Goal: Task Accomplishment & Management: Manage account settings

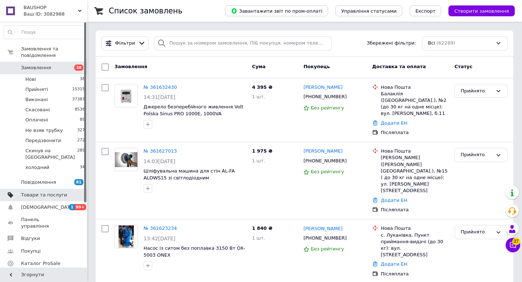
click at [47, 192] on span "Товари та послуги" at bounding box center [44, 195] width 46 height 7
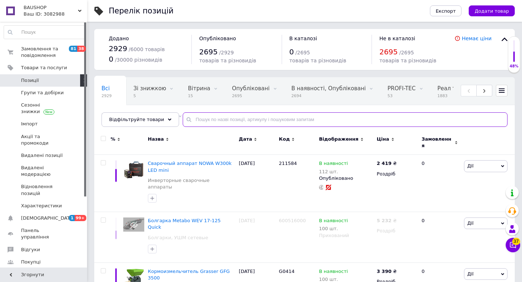
click at [206, 117] on input "text" at bounding box center [345, 119] width 325 height 15
click at [205, 117] on input "text" at bounding box center [345, 119] width 325 height 15
paste input "LXSS 2112PT"
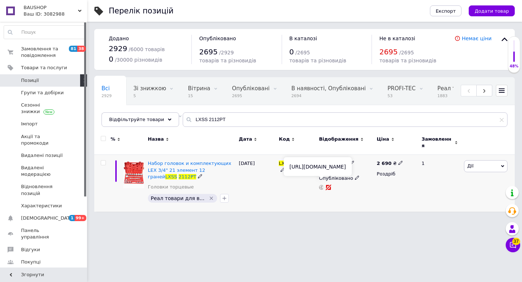
click at [321, 185] on use at bounding box center [321, 187] width 5 height 5
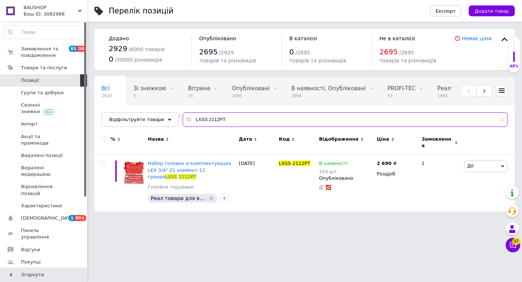
click at [236, 120] on input "LXSS 2112PT" at bounding box center [345, 119] width 325 height 15
click at [236, 119] on input "LXSS 2112PT" at bounding box center [345, 119] width 325 height 15
paste input "1041-01-SS1"
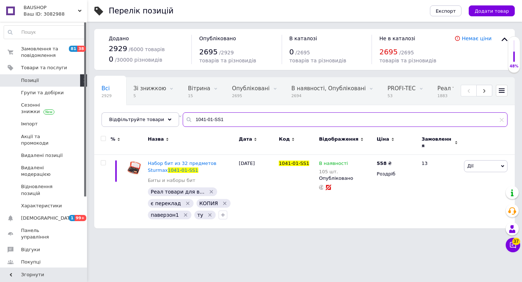
type input "1041-01-SS1"
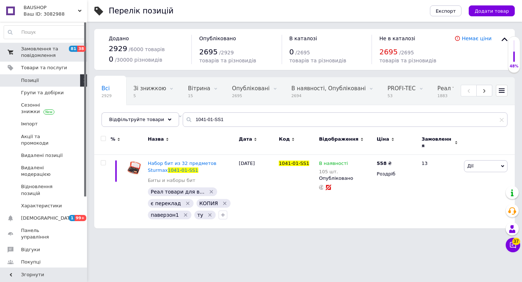
click at [31, 50] on span "Замовлення та повідомлення" at bounding box center [44, 52] width 46 height 13
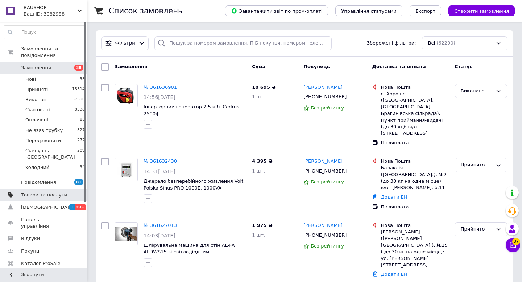
click at [46, 192] on span "Товари та послуги" at bounding box center [44, 195] width 46 height 7
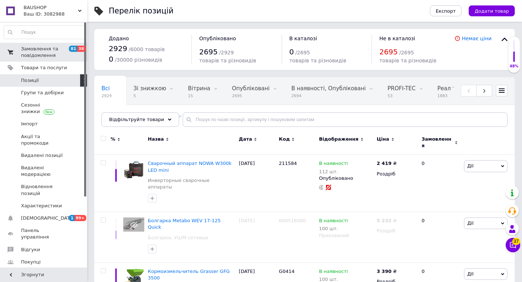
click at [53, 57] on span "Замовлення та повідомлення" at bounding box center [44, 52] width 46 height 13
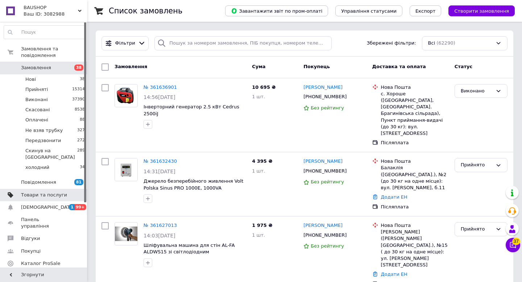
click at [55, 192] on span "Товари та послуги" at bounding box center [44, 195] width 46 height 7
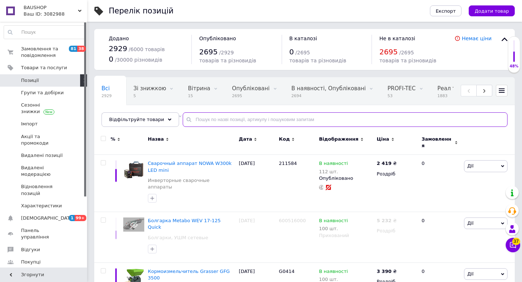
click at [214, 124] on input "text" at bounding box center [345, 119] width 325 height 15
click at [215, 119] on input "text" at bounding box center [345, 119] width 325 height 15
paste input "MQ292A"
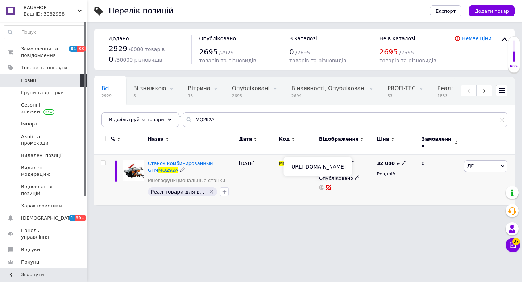
click at [322, 185] on use at bounding box center [321, 187] width 5 height 5
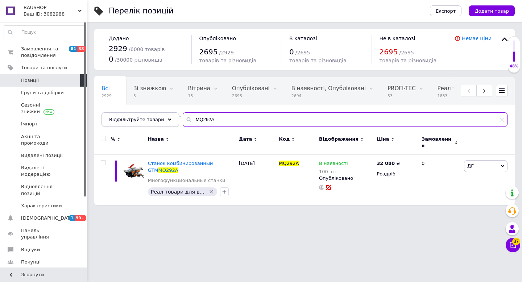
click at [220, 117] on input "MQ292A" at bounding box center [345, 119] width 325 height 15
click at [220, 116] on input "MQ292A" at bounding box center [345, 119] width 325 height 15
paste input "WS-4100"
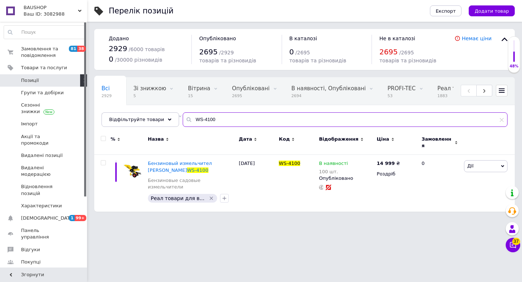
click at [209, 123] on input "WS-4100" at bounding box center [345, 119] width 325 height 15
paste input "MP24880123"
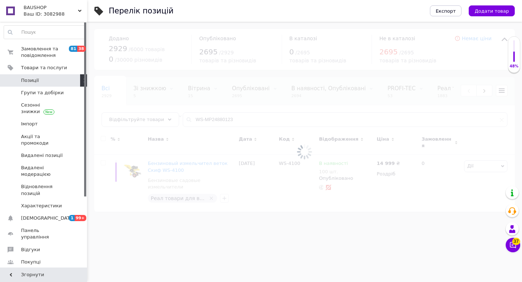
click at [209, 122] on div at bounding box center [304, 152] width 435 height 260
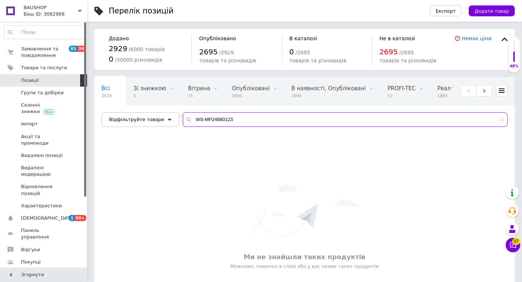
click at [209, 122] on input "WS-MP24880123" at bounding box center [345, 119] width 325 height 15
paste input "text"
click at [221, 121] on input "MP24880123" at bounding box center [345, 119] width 325 height 15
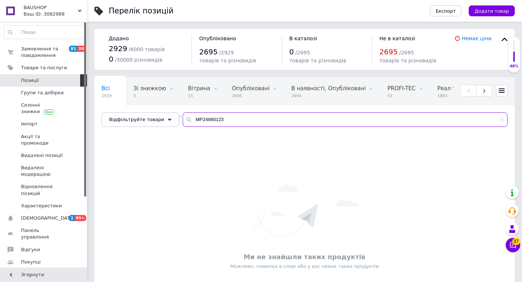
click at [220, 120] on input "MP24880123" at bounding box center [345, 119] width 325 height 15
paste input "EPC-095E_1"
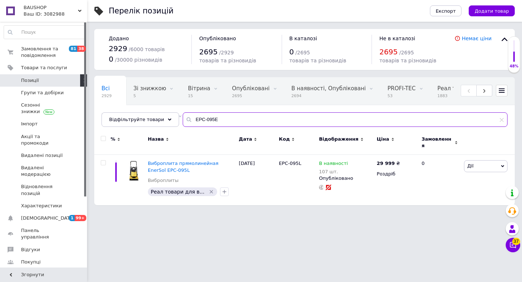
click at [203, 120] on input "EPC-095E" at bounding box center [345, 119] width 325 height 15
paste input "L"
click at [210, 118] on input "EPC-095L" at bounding box center [345, 119] width 325 height 15
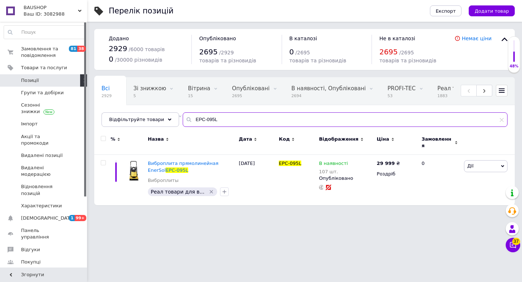
click at [210, 118] on input "EPC-095L" at bounding box center [345, 119] width 325 height 15
paste input "DT-1030"
click at [225, 120] on input "DT-1030" at bounding box center [345, 119] width 325 height 15
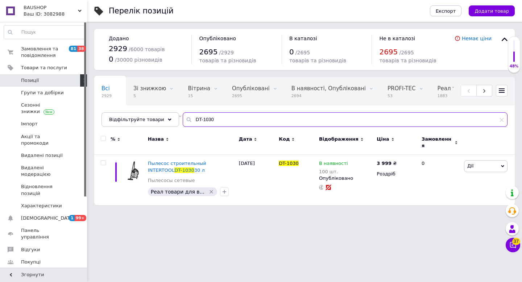
click at [225, 120] on input "DT-1030" at bounding box center [345, 119] width 325 height 15
paste input "WSM1015"
click at [211, 119] on input "WSM1015" at bounding box center [345, 119] width 325 height 15
paste input "1913BW"
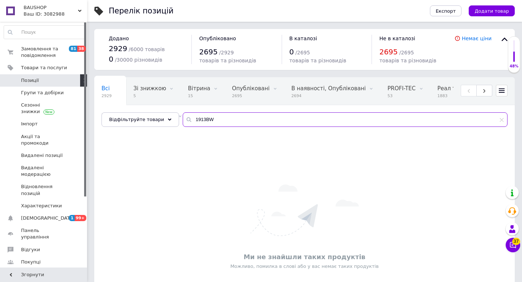
click at [235, 118] on input "1913BW" at bounding box center [345, 119] width 325 height 15
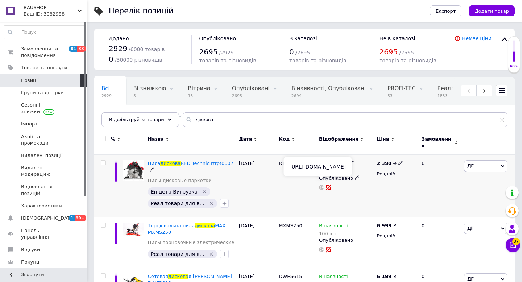
click at [321, 185] on icon at bounding box center [321, 187] width 5 height 5
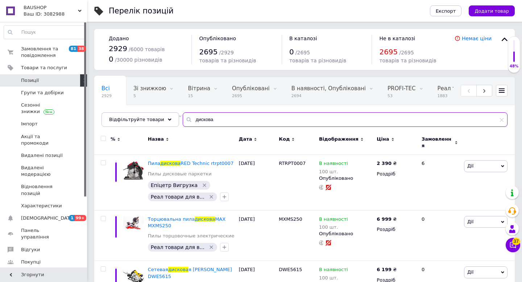
click at [219, 116] on input "дискова" at bounding box center [345, 119] width 325 height 15
paste input "GS-60"
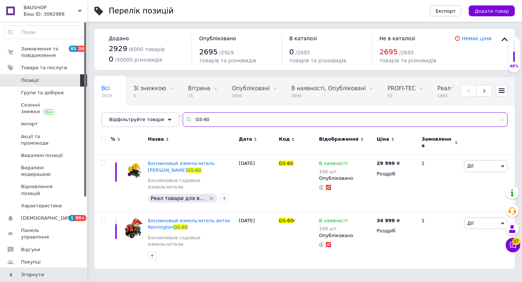
type input "GS-60"
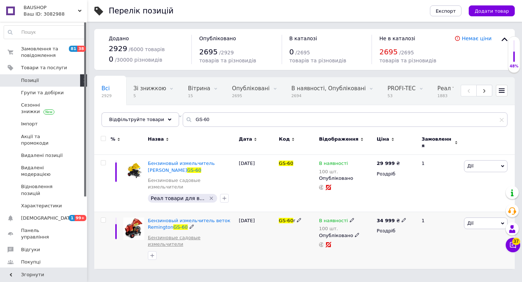
click at [199, 235] on link "Бензиновые садовые измельчители" at bounding box center [191, 241] width 87 height 13
